Goal: Complete application form: Complete application form

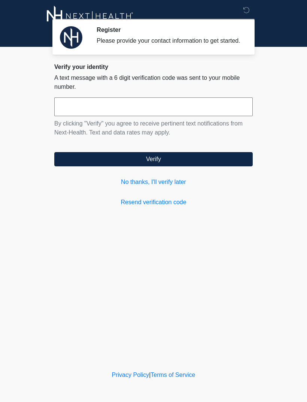
click at [153, 113] on input "text" at bounding box center [153, 106] width 199 height 19
type input "******"
click at [169, 163] on button "Verify" at bounding box center [153, 159] width 199 height 14
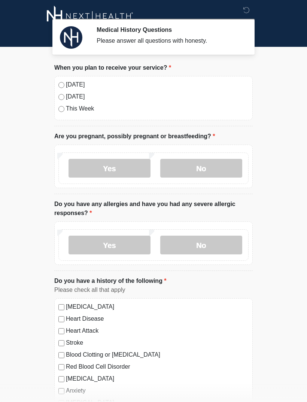
click at [201, 165] on label "No" at bounding box center [201, 168] width 82 height 19
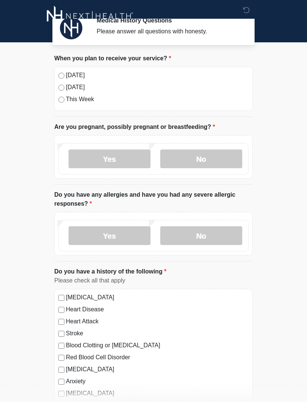
scroll to position [26, 0]
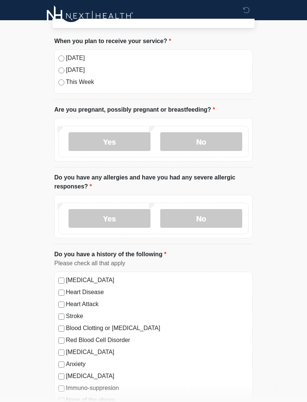
click at [202, 221] on label "No" at bounding box center [201, 218] width 82 height 19
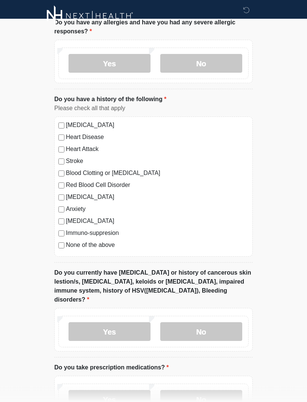
scroll to position [234, 0]
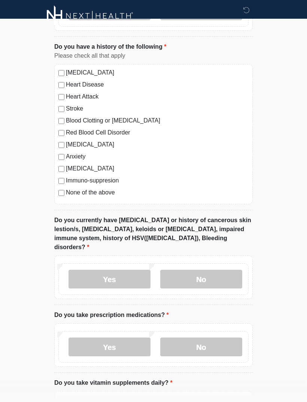
click at [215, 270] on label "No" at bounding box center [201, 279] width 82 height 19
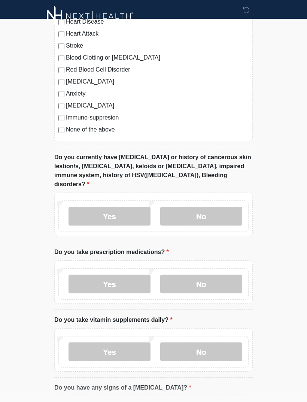
scroll to position [304, 0]
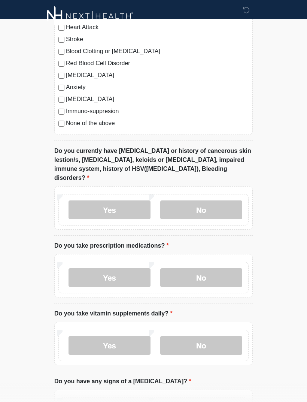
click at [211, 269] on label "No" at bounding box center [201, 277] width 82 height 19
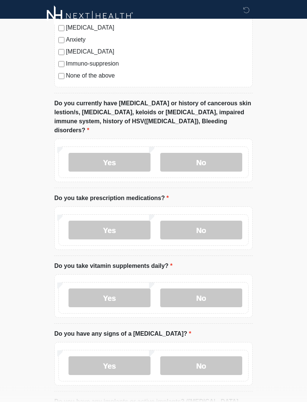
scroll to position [357, 0]
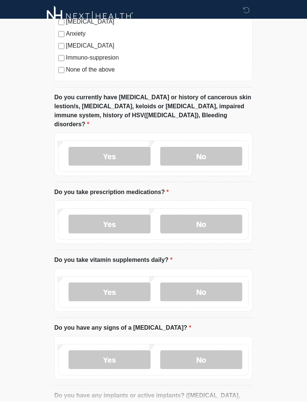
click at [125, 283] on label "Yes" at bounding box center [110, 292] width 82 height 19
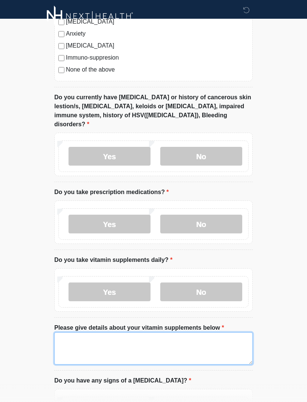
click at [169, 337] on textarea "Please give details about your vitamin supplements below" at bounding box center [153, 348] width 199 height 32
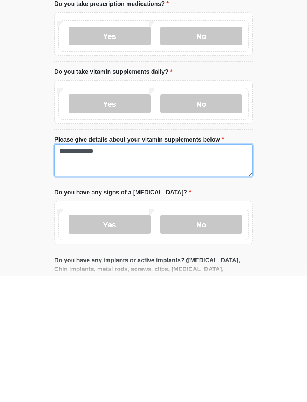
type textarea "**********"
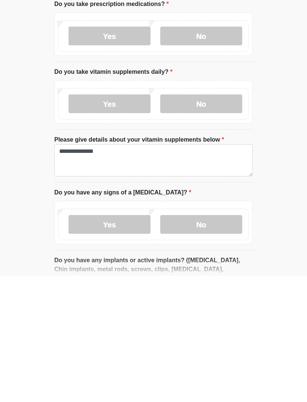
click at [212, 341] on label "No" at bounding box center [201, 350] width 82 height 19
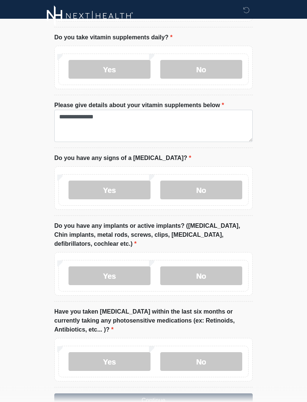
scroll to position [588, 0]
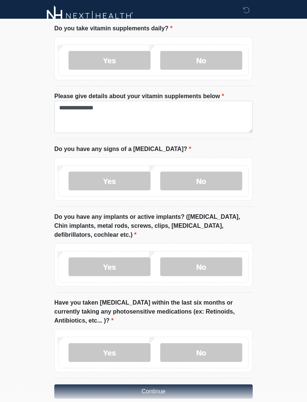
click at [218, 258] on label "No" at bounding box center [201, 267] width 82 height 19
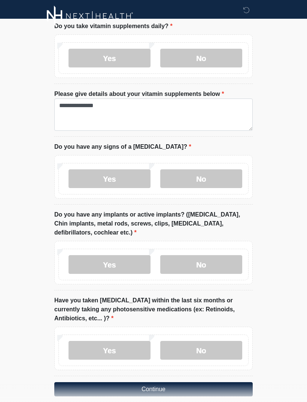
click at [215, 341] on label "No" at bounding box center [201, 350] width 82 height 19
click at [174, 382] on button "Continue" at bounding box center [153, 389] width 199 height 14
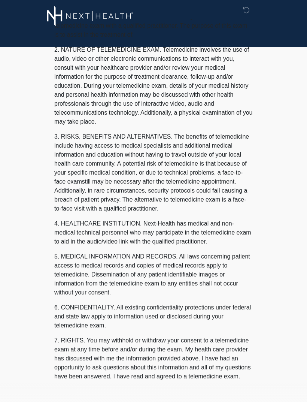
scroll to position [0, 0]
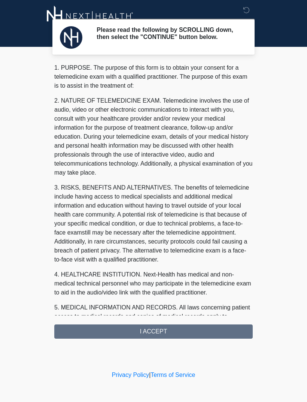
click at [166, 331] on div "1. PURPOSE. The purpose of this form is to obtain your consent for a telemedici…" at bounding box center [153, 200] width 199 height 275
click at [163, 334] on div "1. PURPOSE. The purpose of this form is to obtain your consent for a telemedici…" at bounding box center [153, 200] width 199 height 275
click at [159, 331] on div "1. PURPOSE. The purpose of this form is to obtain your consent for a telemedici…" at bounding box center [153, 200] width 199 height 275
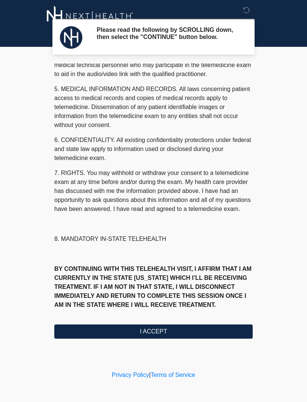
scroll to position [227, 0]
click at [161, 334] on button "I ACCEPT" at bounding box center [153, 332] width 199 height 14
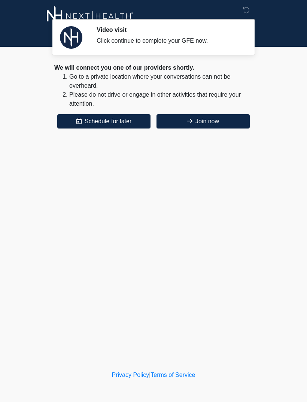
click at [211, 114] on button "Join now" at bounding box center [203, 121] width 93 height 14
